Goal: Register for event/course

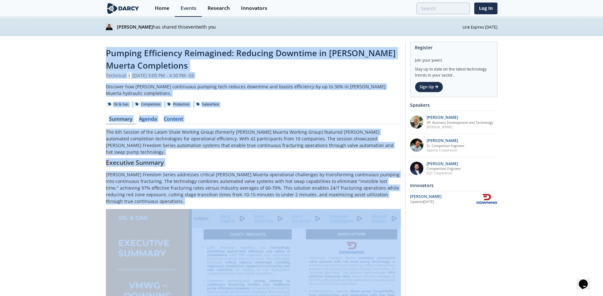
drag, startPoint x: 402, startPoint y: 261, endPoint x: 99, endPoint y: 44, distance: 372.8
drag, startPoint x: 45, startPoint y: 73, endPoint x: 43, endPoint y: 78, distance: 5.6
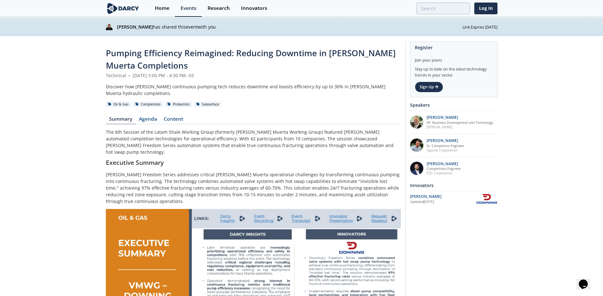
drag, startPoint x: 227, startPoint y: 30, endPoint x: 89, endPoint y: 21, distance: 138.0
click at [89, 21] on div "[PERSON_NAME] has shared this event with you Link Expires [DATE]" at bounding box center [301, 27] width 603 height 18
drag, startPoint x: 89, startPoint y: 21, endPoint x: 95, endPoint y: 78, distance: 56.9
click at [108, 26] on img at bounding box center [109, 27] width 7 height 7
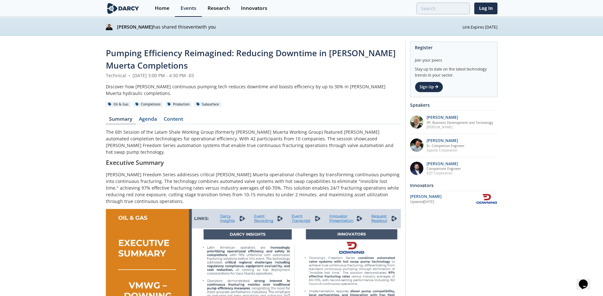
click at [108, 26] on img at bounding box center [109, 27] width 7 height 7
click at [136, 30] on strong "[PERSON_NAME]" at bounding box center [135, 27] width 36 height 6
